Goal: Navigation & Orientation: Understand site structure

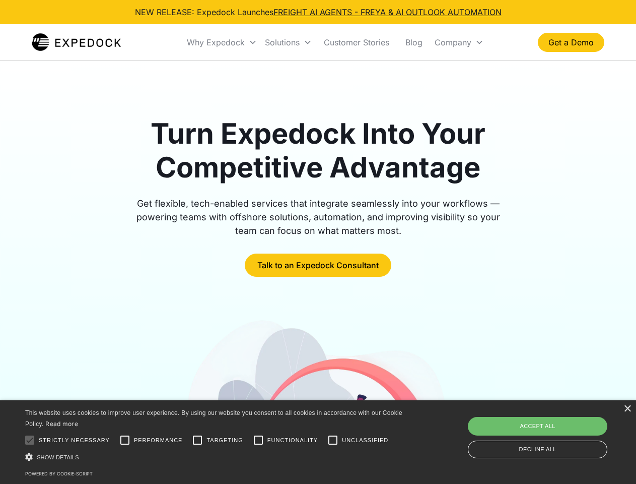
click at [222, 42] on div "Why Expedock" at bounding box center [216, 42] width 58 height 10
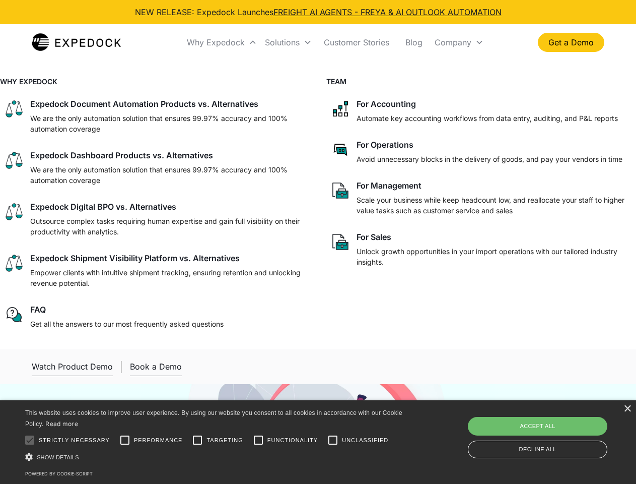
click at [288, 42] on div "Solutions" at bounding box center [282, 42] width 35 height 10
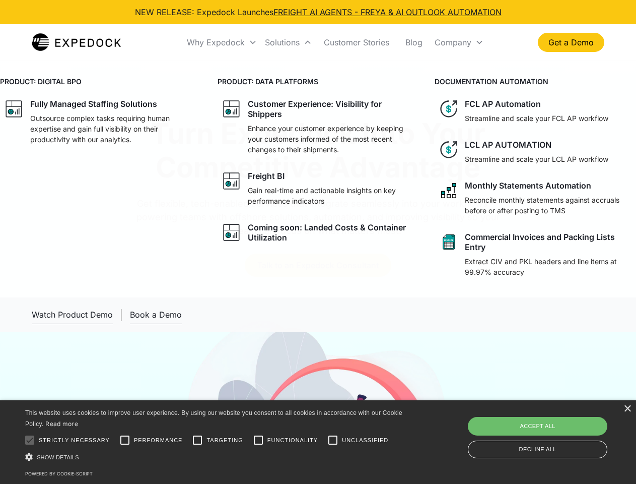
click at [459, 42] on div "Company" at bounding box center [453, 42] width 37 height 10
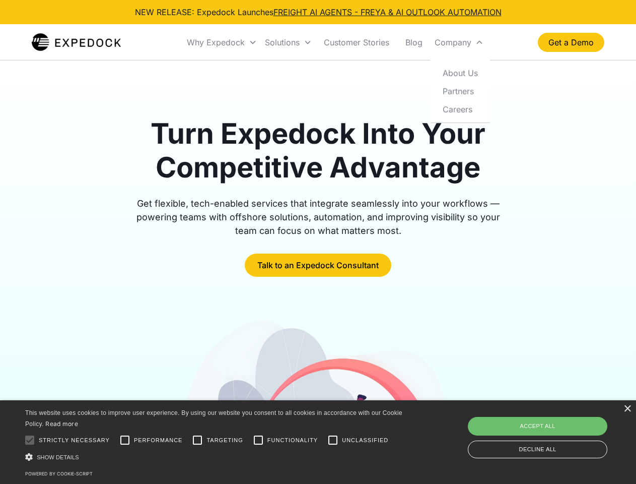
click at [30, 440] on div at bounding box center [30, 440] width 20 height 20
click at [125, 440] on input "Performance" at bounding box center [125, 440] width 20 height 20
checkbox input "true"
click at [197, 440] on input "Targeting" at bounding box center [197, 440] width 20 height 20
checkbox input "true"
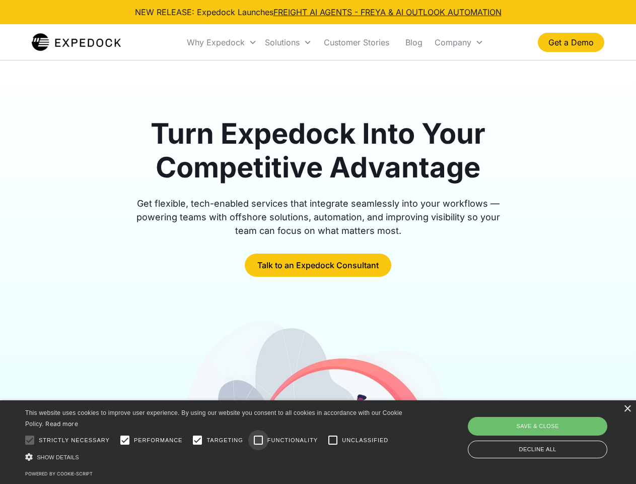
click at [258, 440] on input "Functionality" at bounding box center [258, 440] width 20 height 20
checkbox input "true"
click at [333, 440] on input "Unclassified" at bounding box center [333, 440] width 20 height 20
checkbox input "true"
click at [216, 456] on div "Show details Hide details" at bounding box center [215, 456] width 381 height 11
